Goal: Complete application form

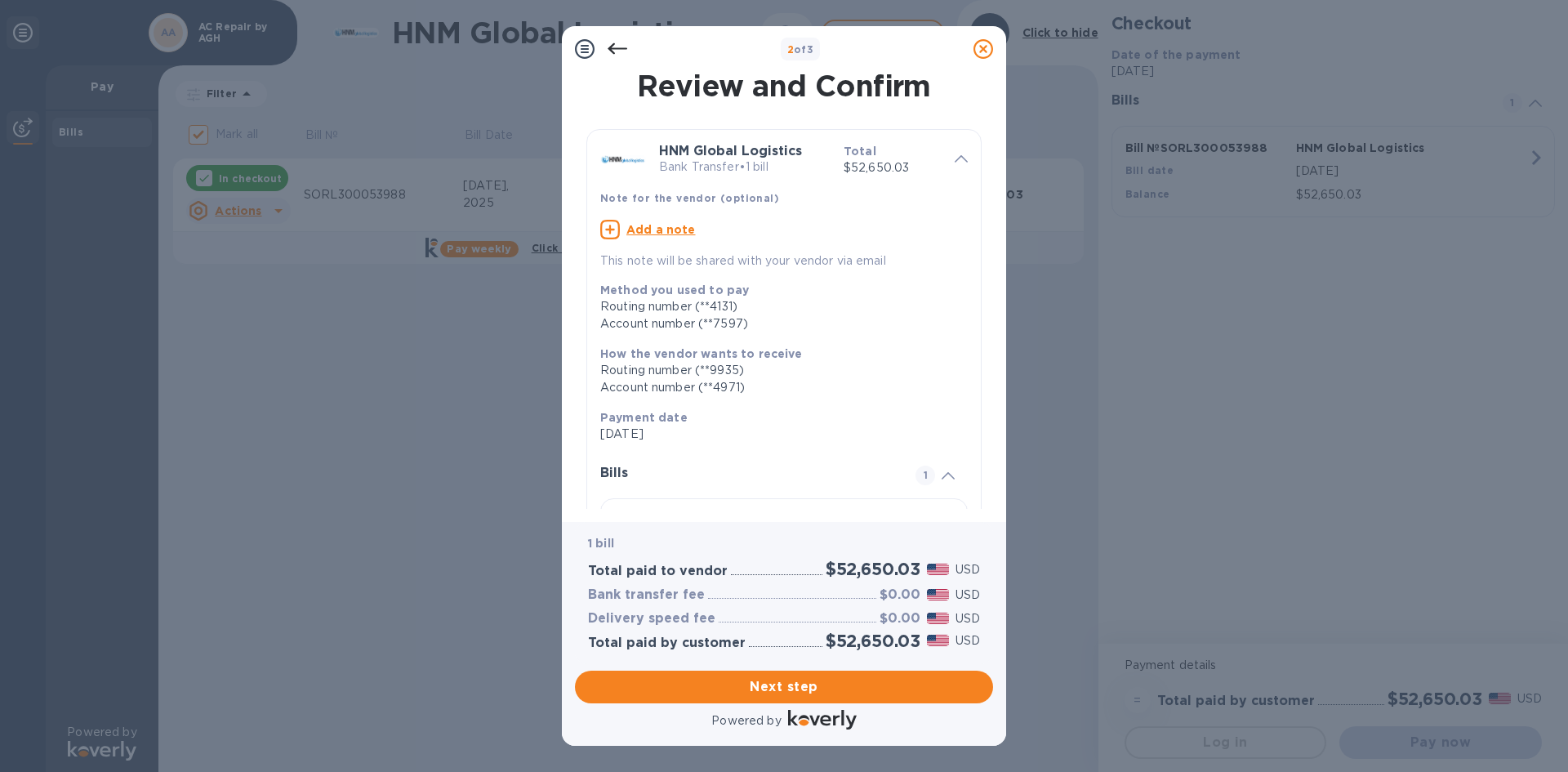
scroll to position [139, 0]
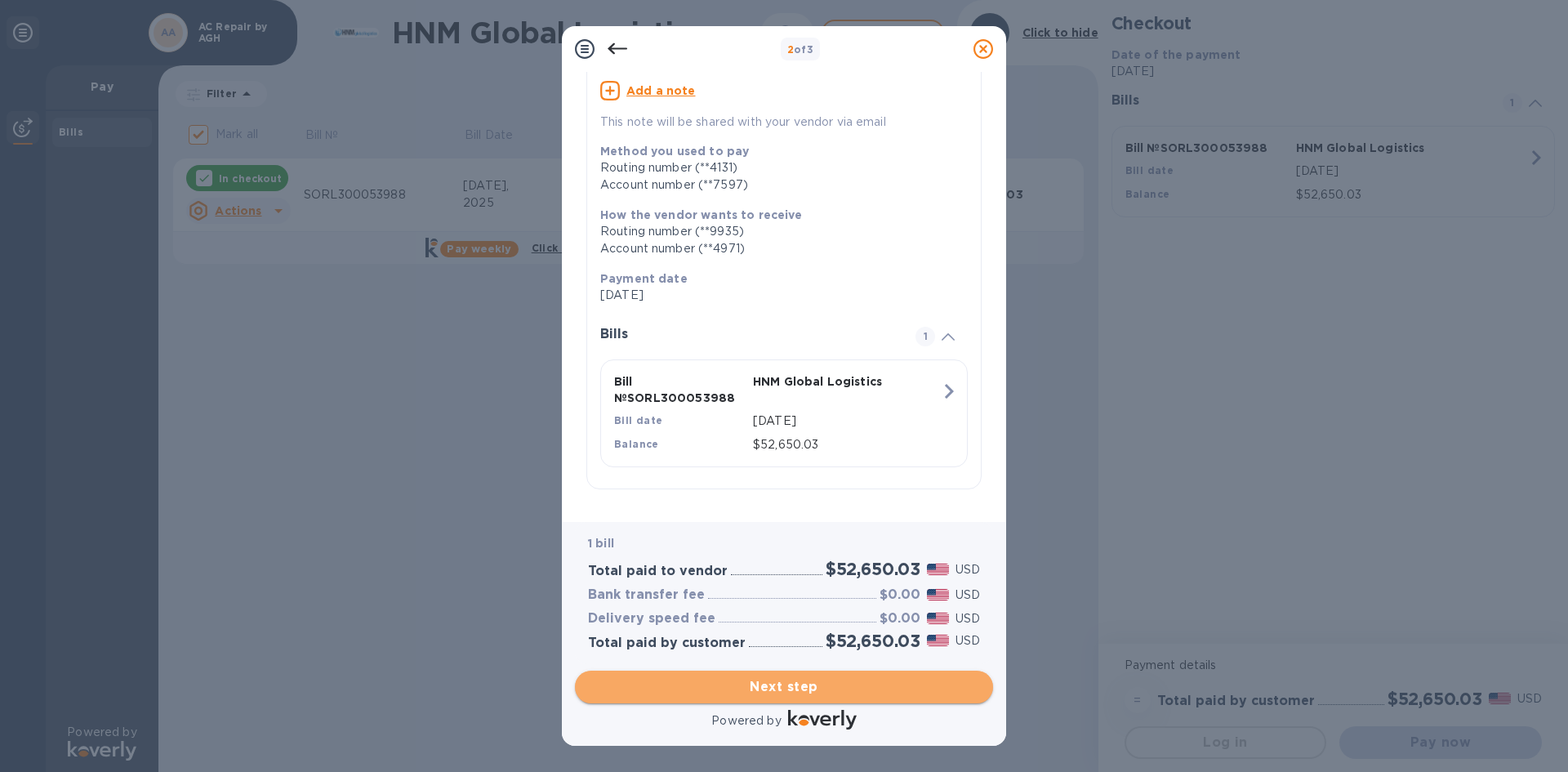
click at [761, 686] on span "Next step" at bounding box center [784, 687] width 392 height 20
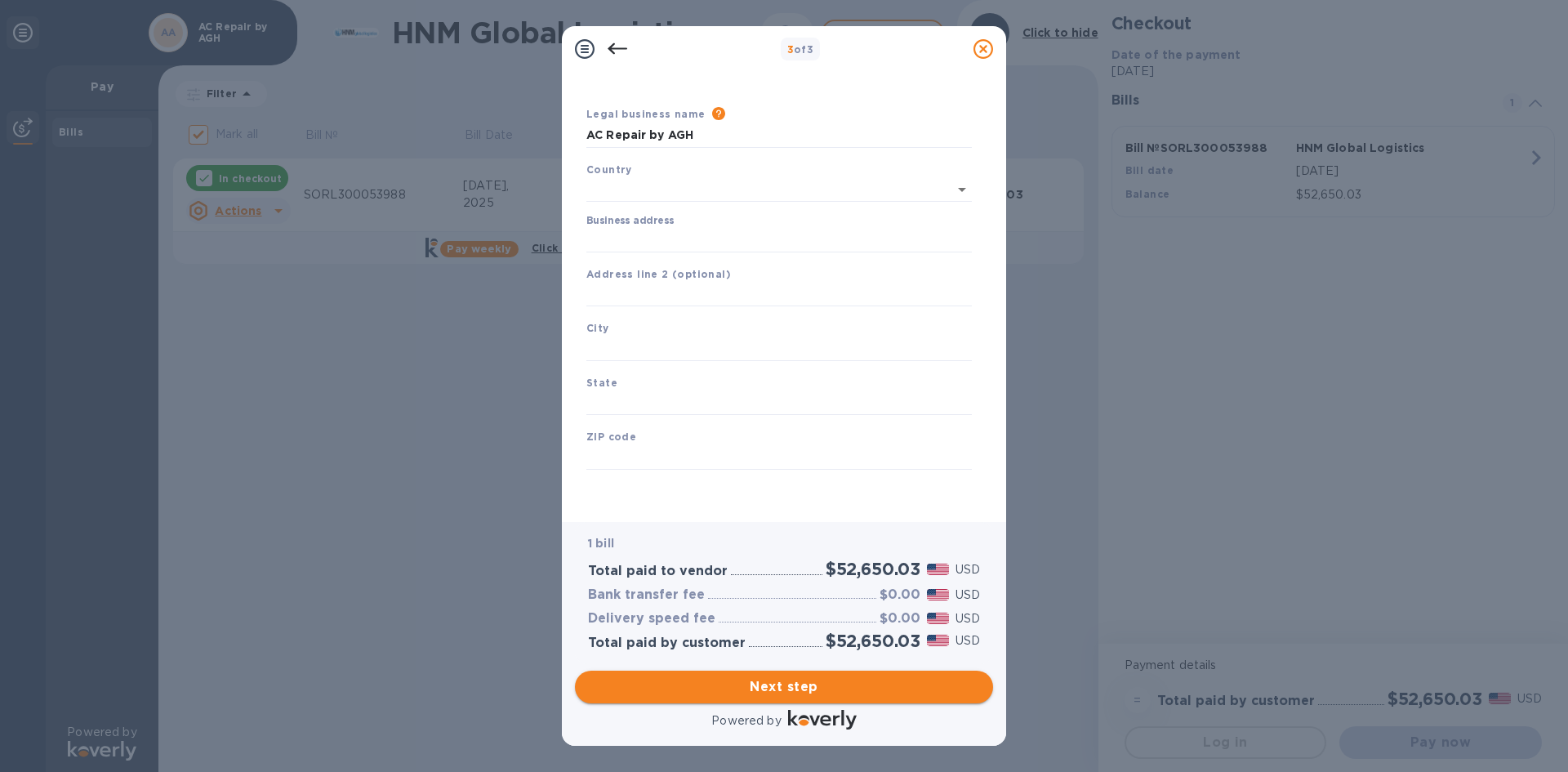
scroll to position [27, 0]
type input "[GEOGRAPHIC_DATA]"
click at [702, 240] on input "Business address" at bounding box center [779, 240] width 386 height 25
type input "[STREET_ADDRESS]"
click at [589, 334] on b "City" at bounding box center [598, 328] width 23 height 12
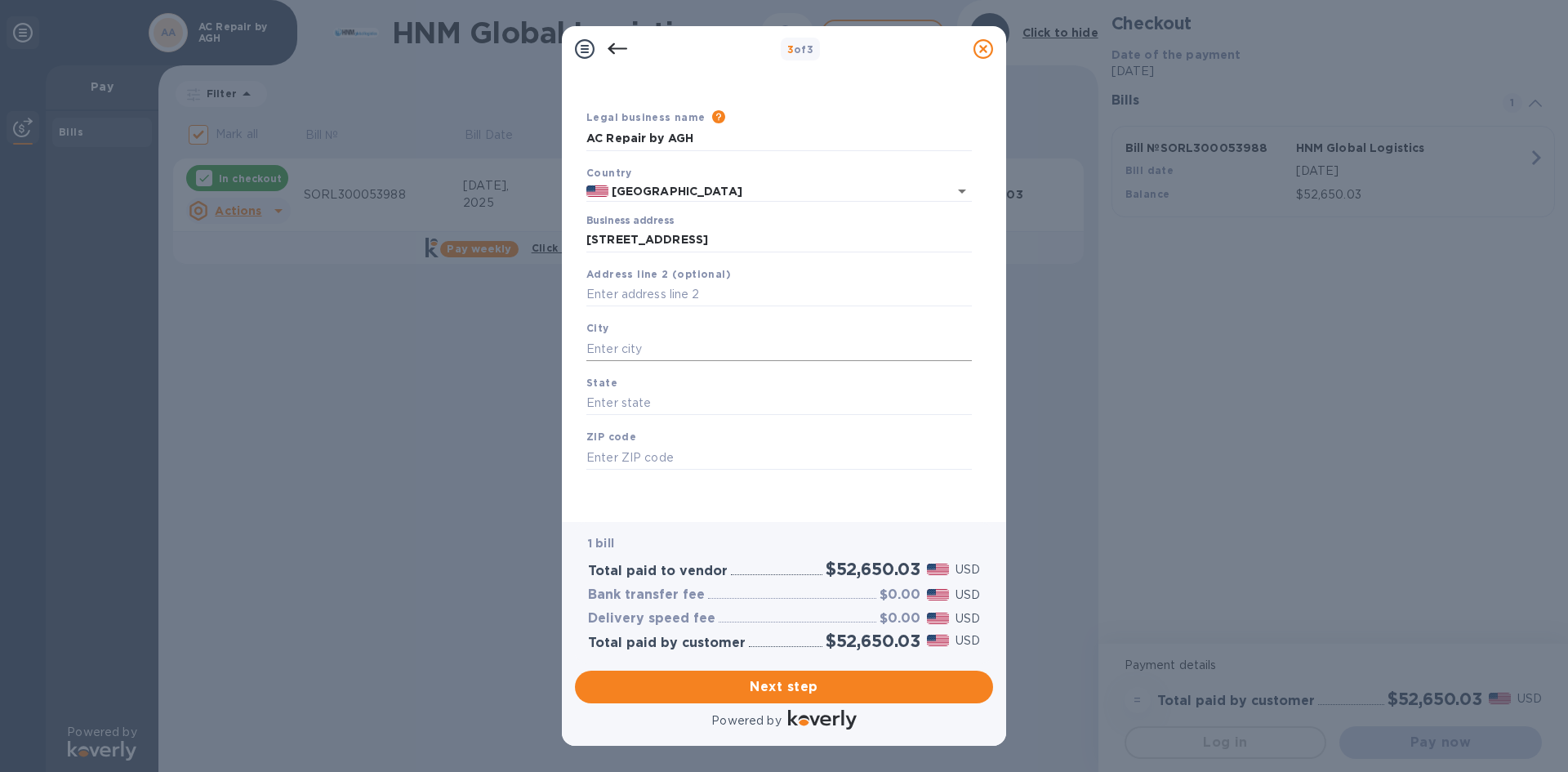
click at [589, 342] on input "text" at bounding box center [779, 349] width 386 height 25
click at [629, 350] on input "text" at bounding box center [779, 349] width 386 height 25
type input "[GEOGRAPHIC_DATA]"
click at [639, 407] on input "text" at bounding box center [779, 404] width 386 height 25
type input "FL"
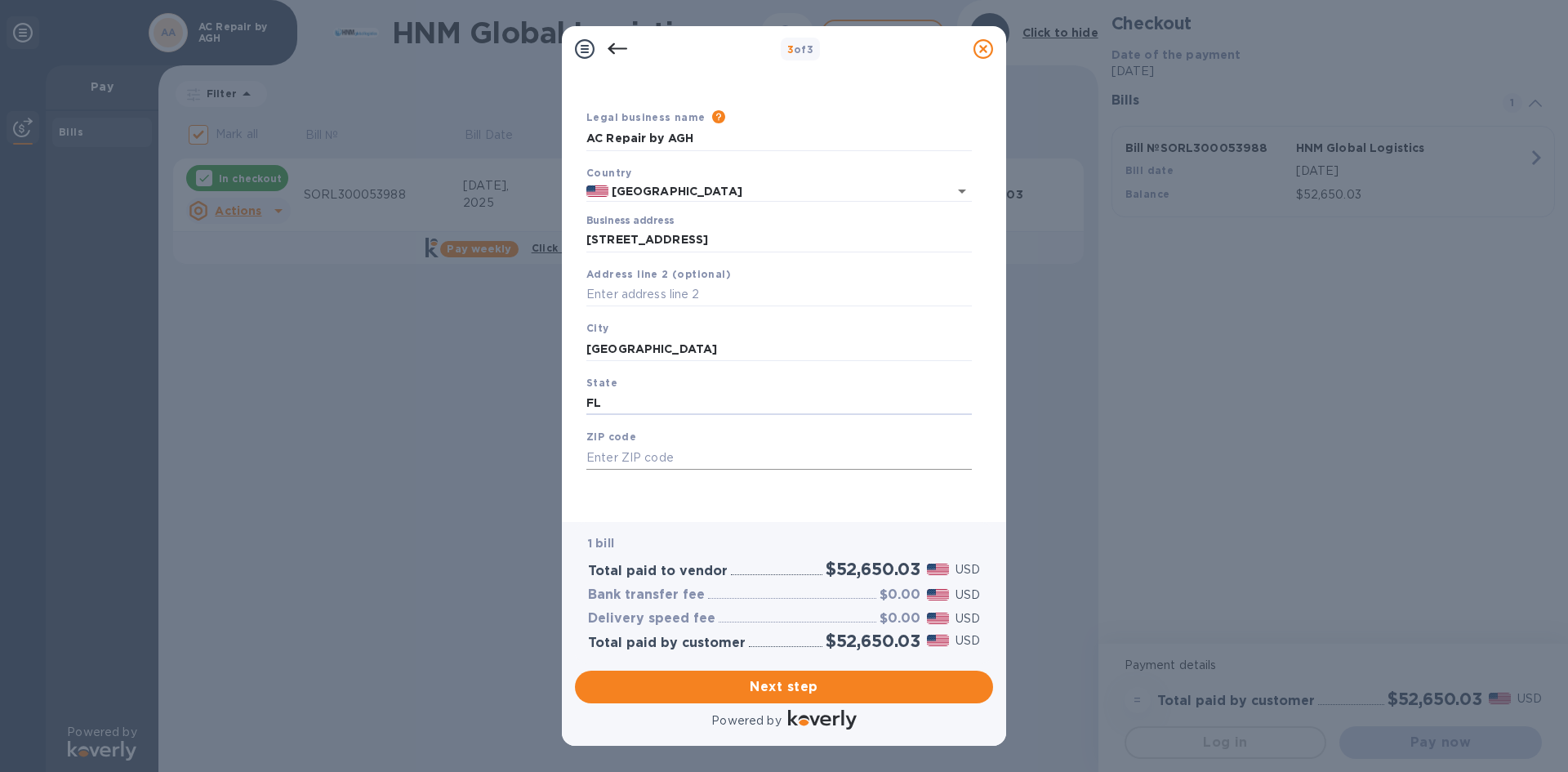
click at [622, 461] on input "text" at bounding box center [779, 458] width 386 height 25
type input "33619"
click at [766, 494] on div "Legal business name Please provide the legal name that appears on your SS-4 for…" at bounding box center [779, 308] width 398 height 400
click at [763, 686] on span "Next step" at bounding box center [784, 687] width 392 height 20
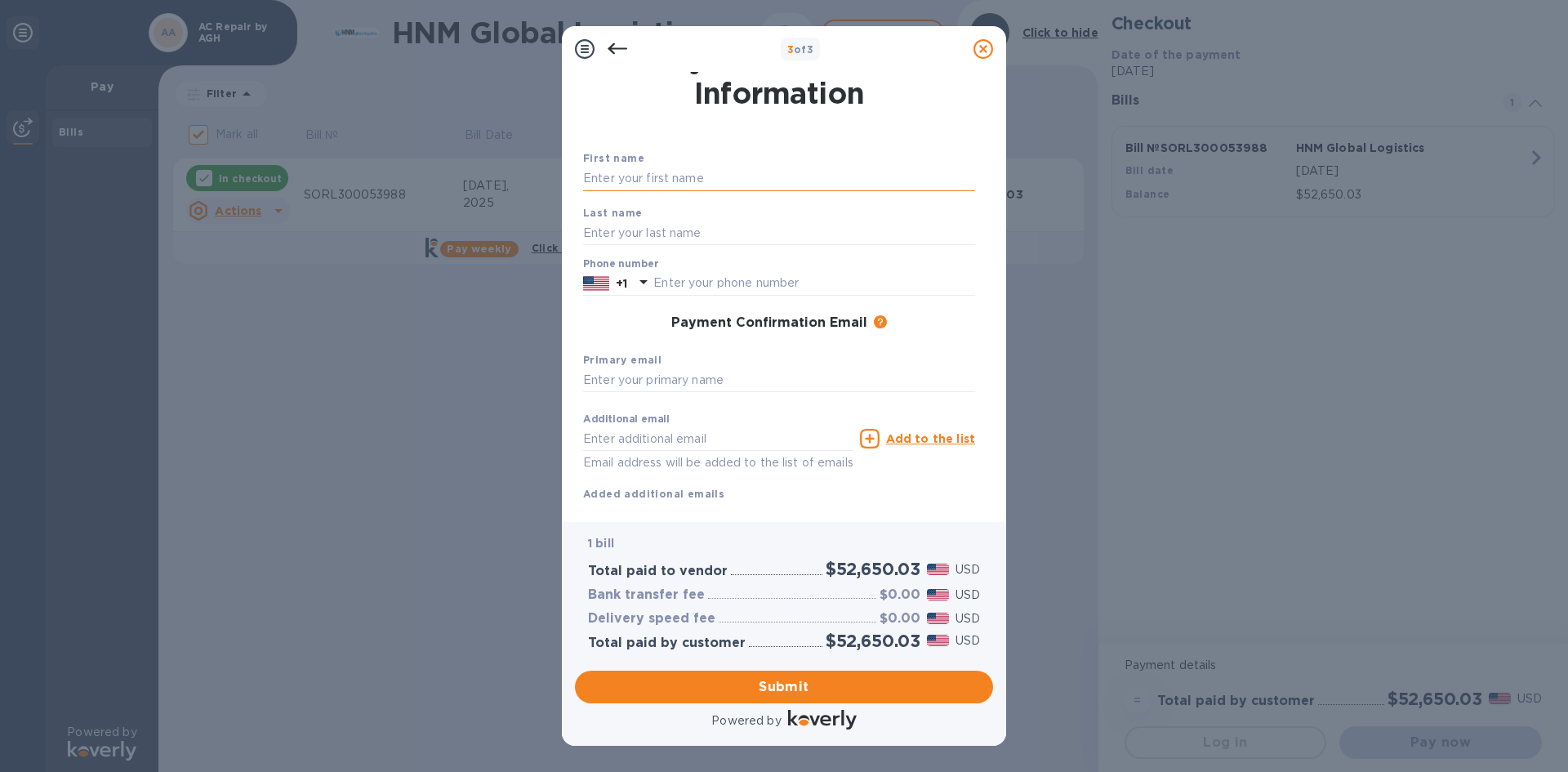
click at [650, 185] on input "text" at bounding box center [779, 179] width 392 height 25
click at [662, 225] on input "text" at bounding box center [779, 233] width 392 height 25
drag, startPoint x: 637, startPoint y: 177, endPoint x: 824, endPoint y: 184, distance: 187.1
click at [824, 184] on input "[PERSON_NAME] [PERSON_NAME]" at bounding box center [779, 179] width 392 height 25
type input "[PERSON_NAME]"
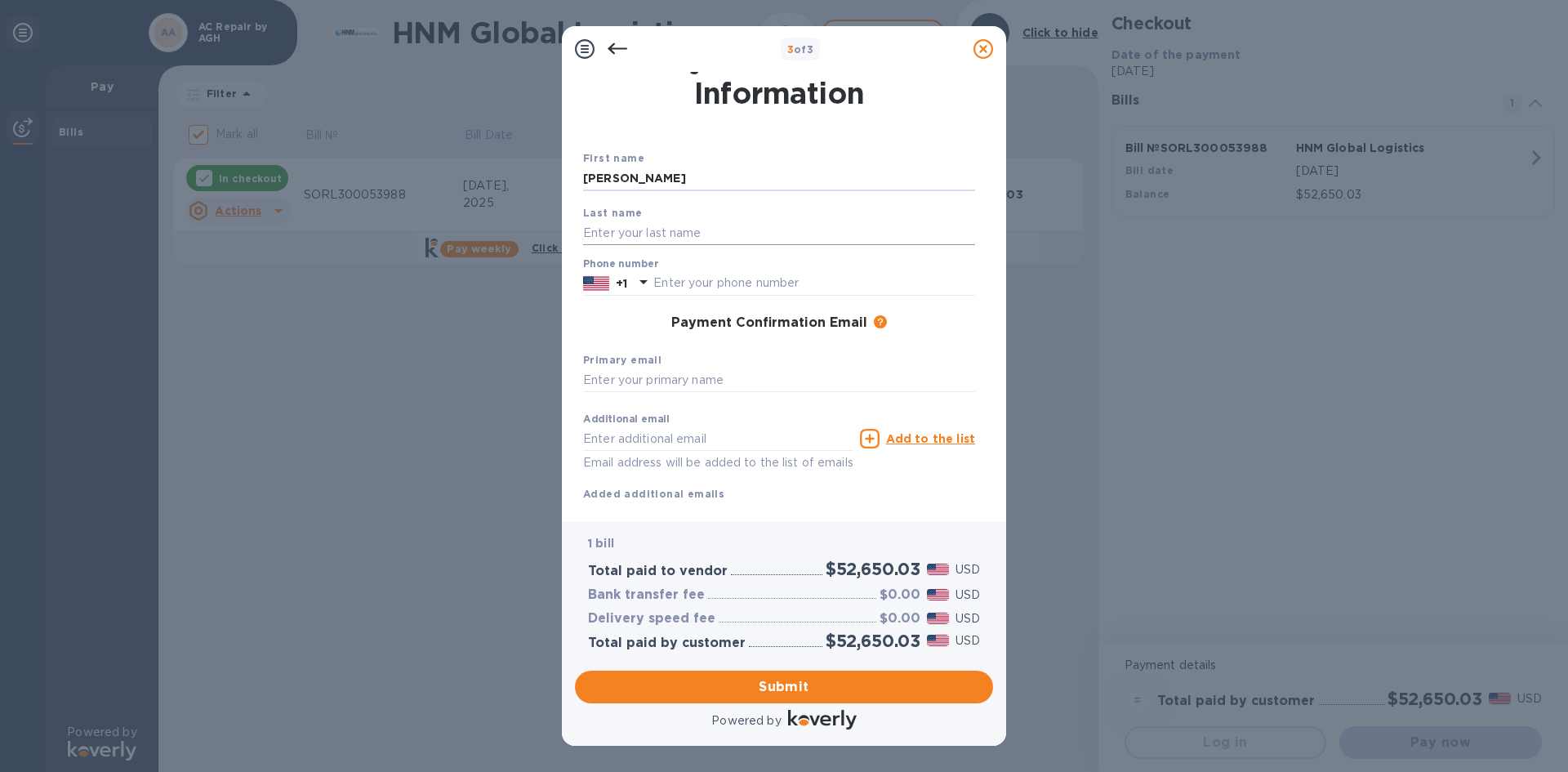
click at [820, 240] on input "text" at bounding box center [779, 233] width 392 height 25
paste input "[PERSON_NAME]"
type input "[PERSON_NAME]"
click at [793, 291] on input "text" at bounding box center [814, 284] width 322 height 25
type input "8139572510"
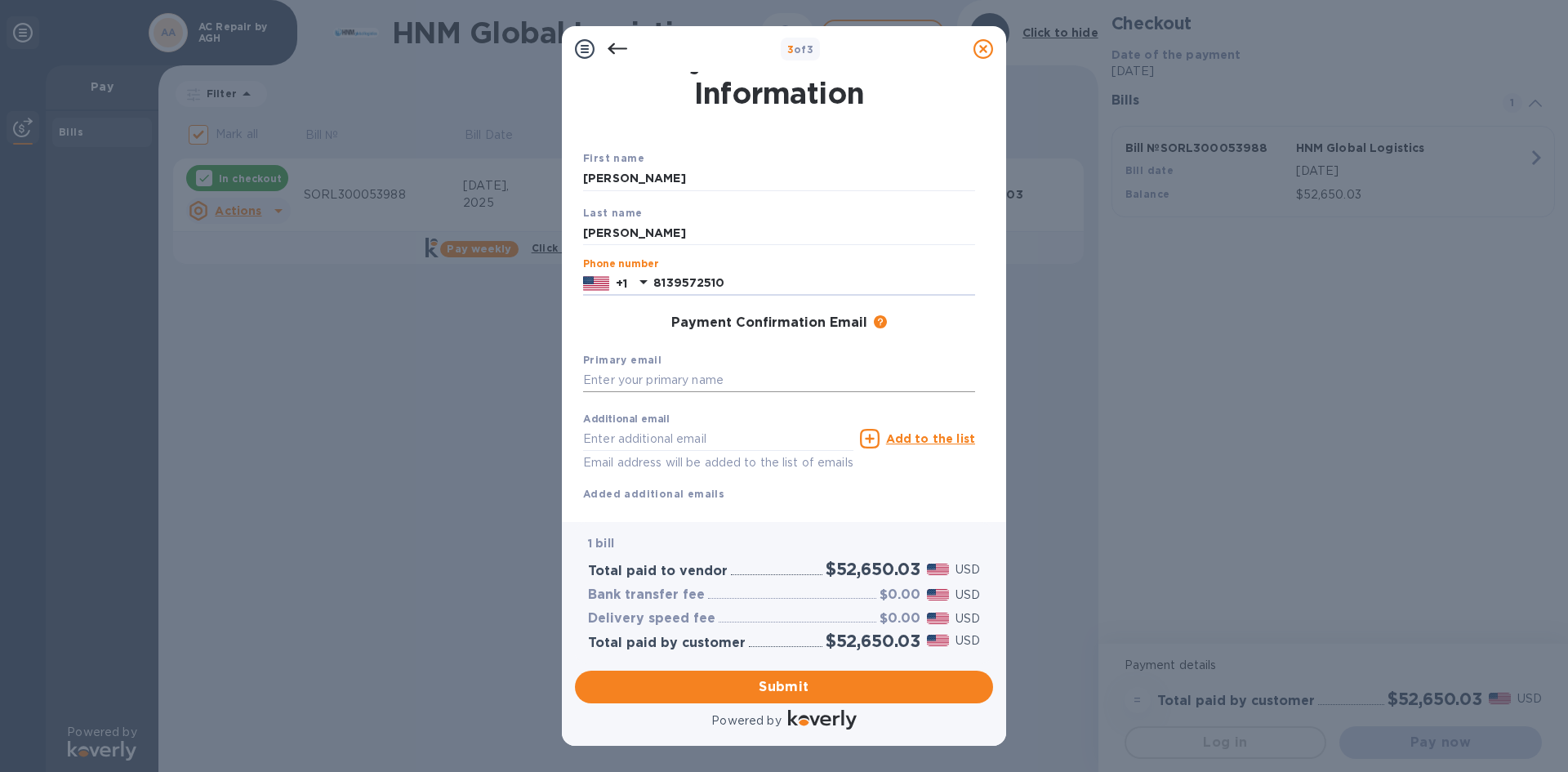
click at [648, 387] on input "text" at bounding box center [779, 381] width 392 height 25
click at [646, 375] on input "text" at bounding box center [779, 381] width 392 height 25
type input "s"
click at [618, 374] on input "text" at bounding box center [779, 381] width 392 height 25
paste input "[EMAIL_ADDRESS][DOMAIN_NAME]"
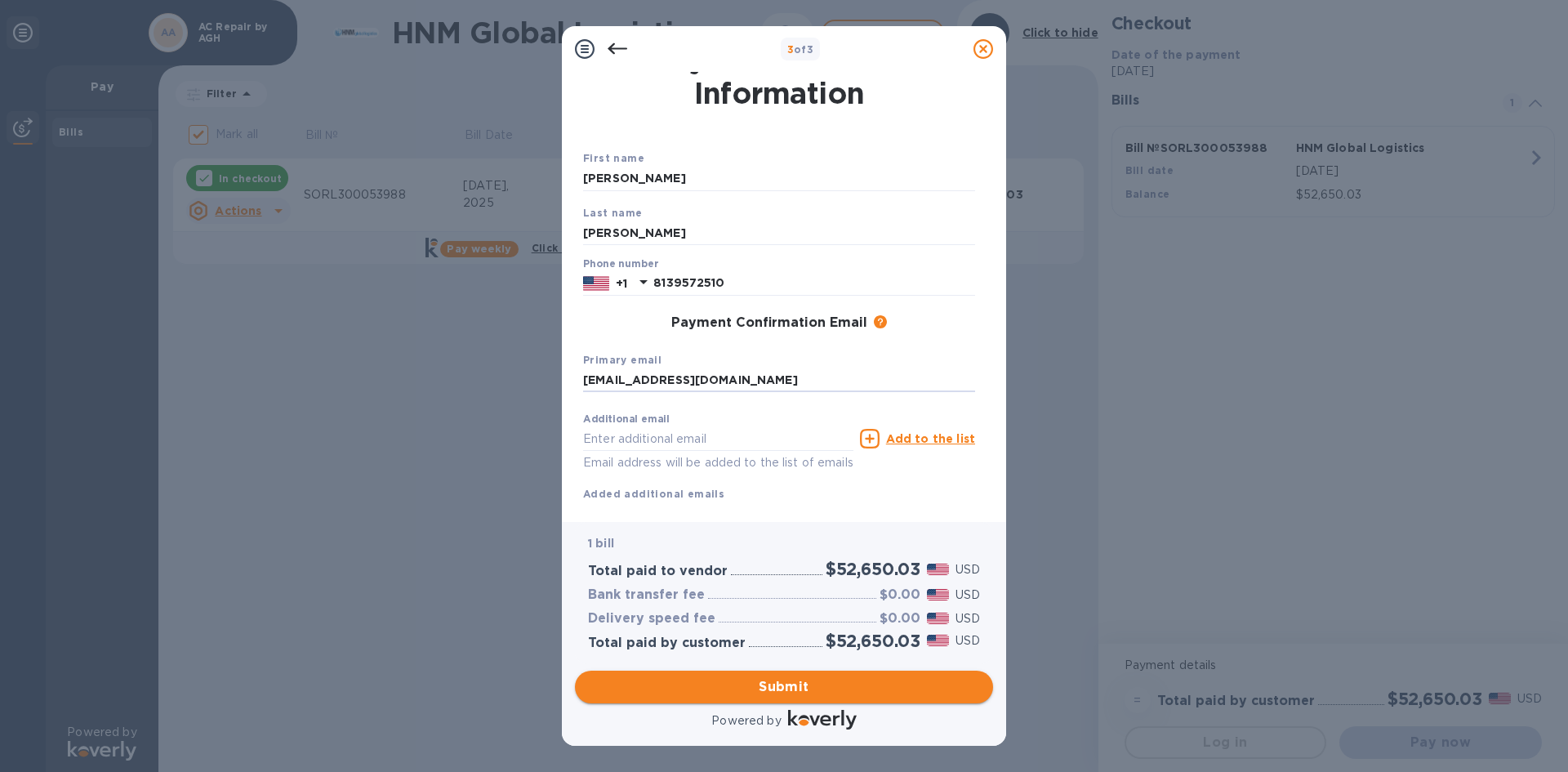
type input "[EMAIL_ADDRESS][DOMAIN_NAME]"
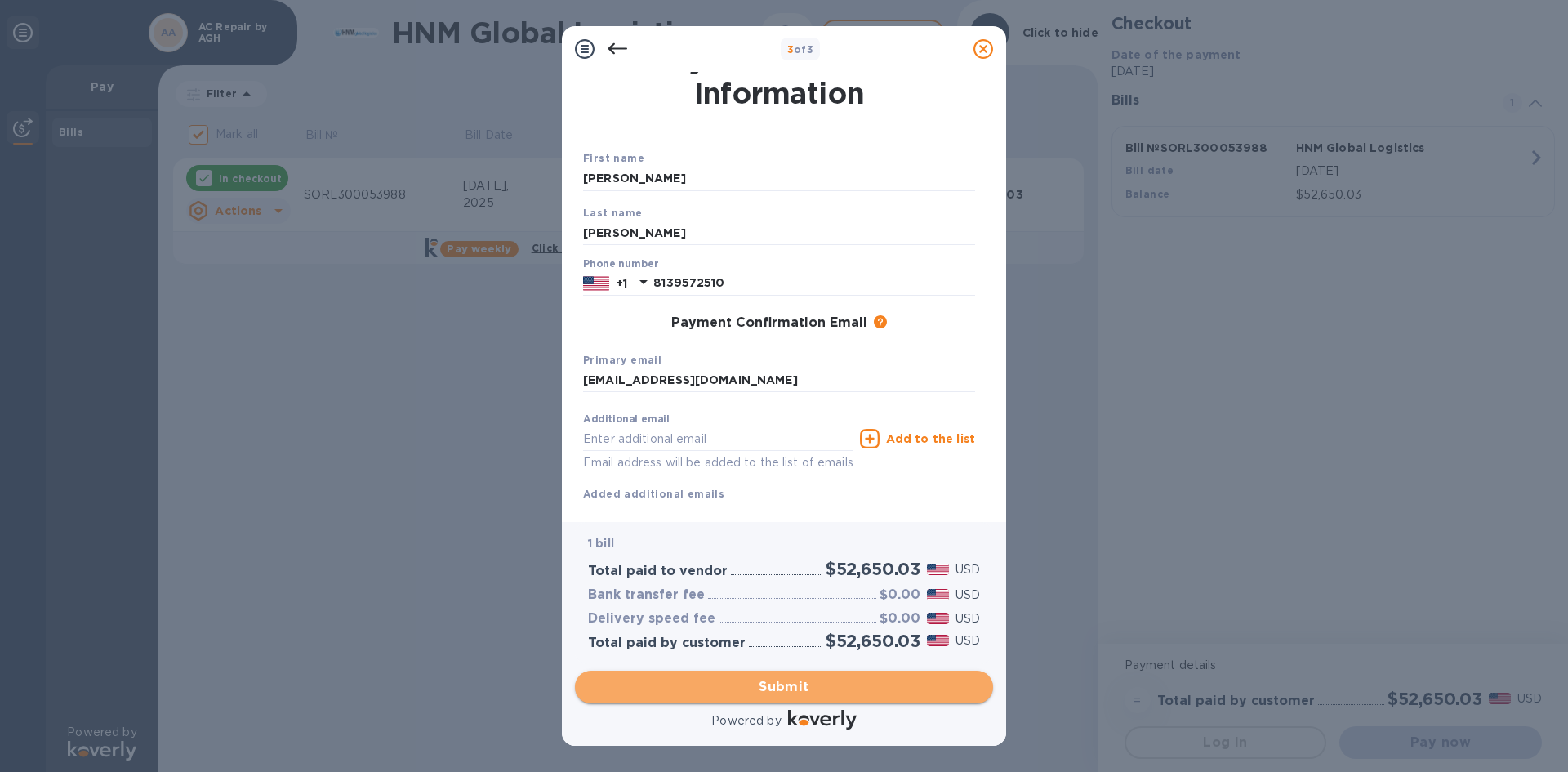
click at [688, 680] on span "Submit" at bounding box center [784, 687] width 392 height 20
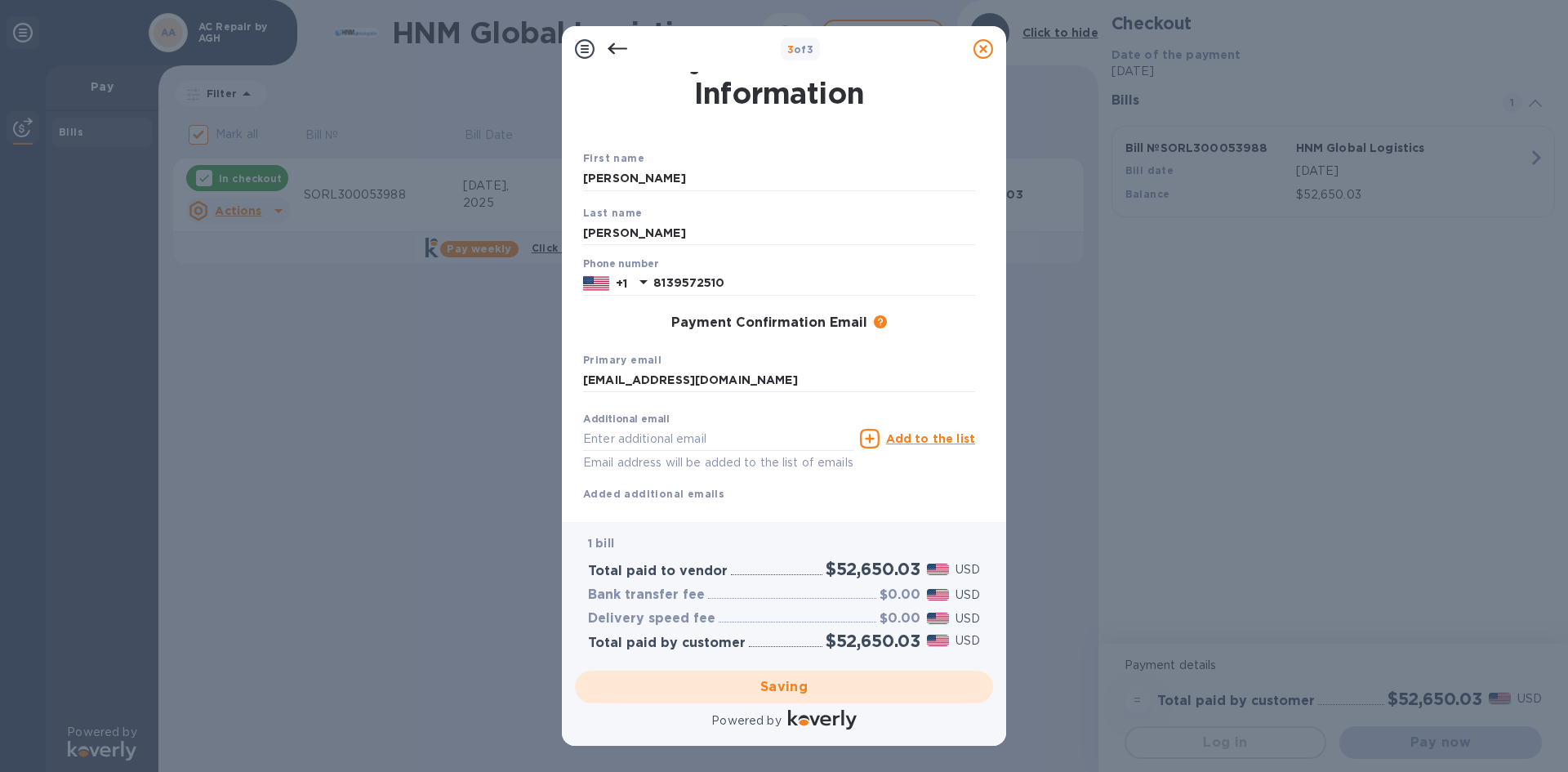
checkbox input "false"
